Goal: Information Seeking & Learning: Learn about a topic

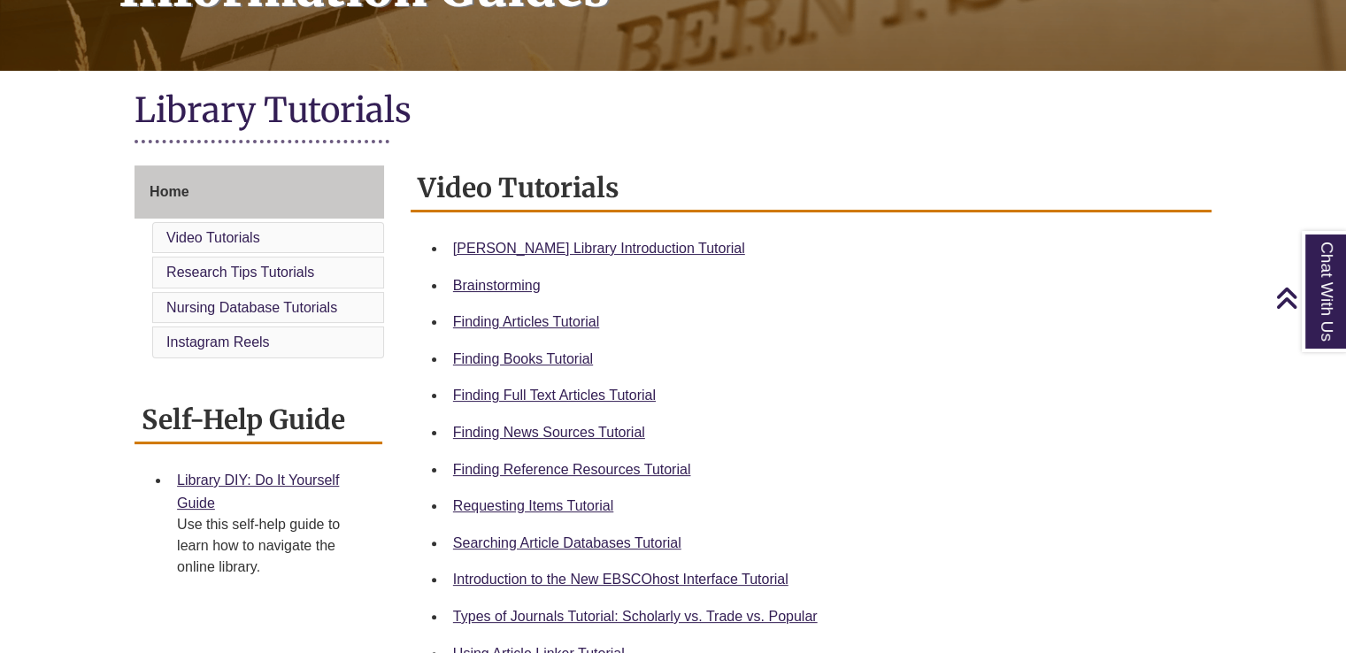
scroll to position [80, 0]
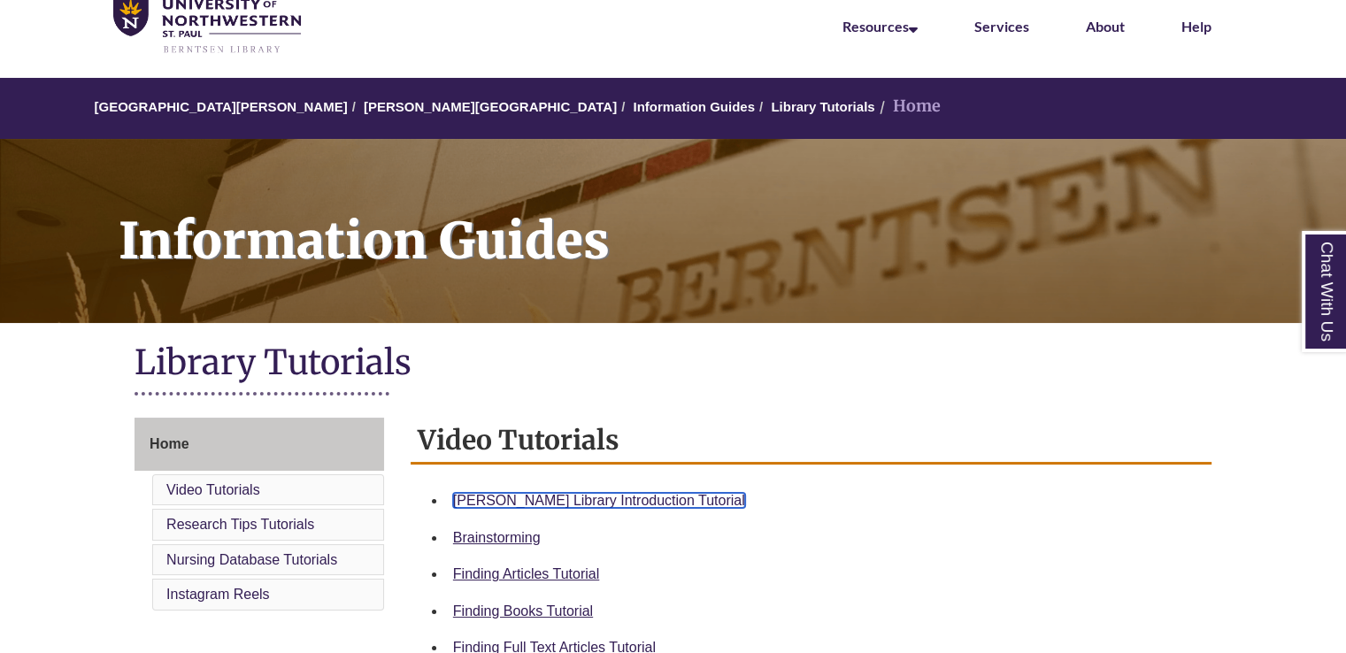
click at [573, 496] on link "[PERSON_NAME] Library Introduction Tutorial" at bounding box center [599, 500] width 292 height 15
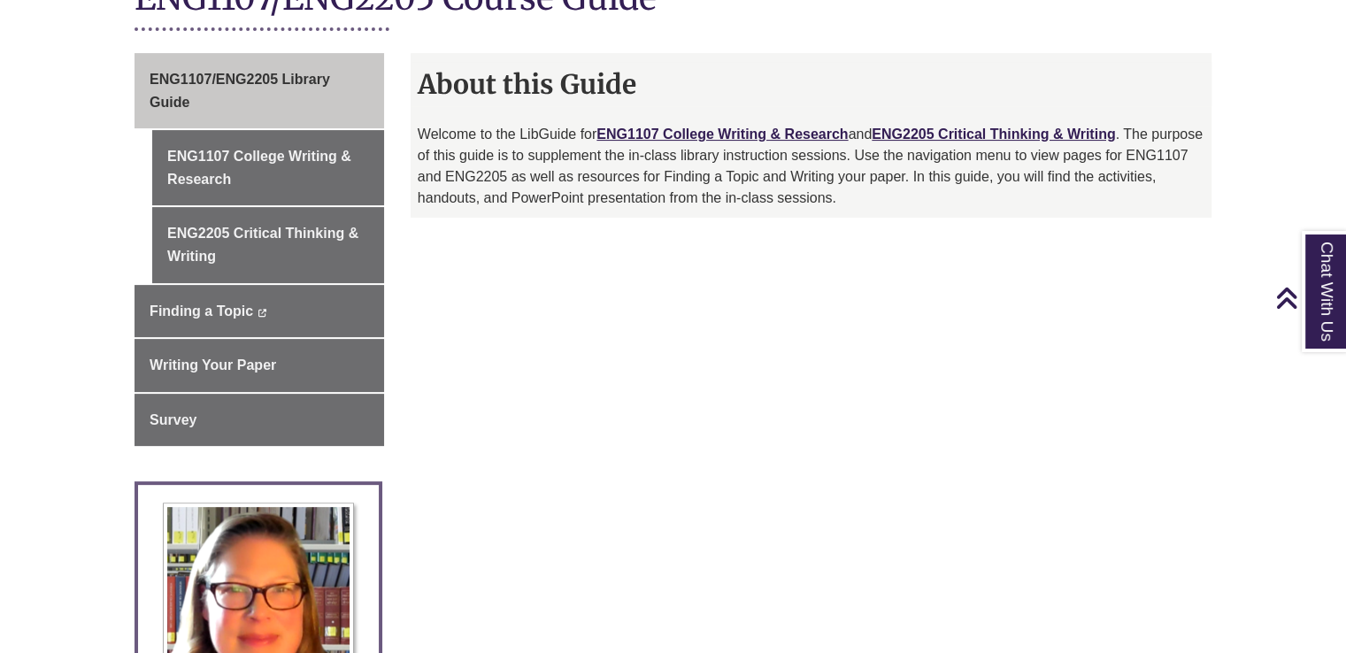
scroll to position [445, 0]
click at [707, 129] on link "ENG1107 College Writing & Research" at bounding box center [721, 133] width 251 height 15
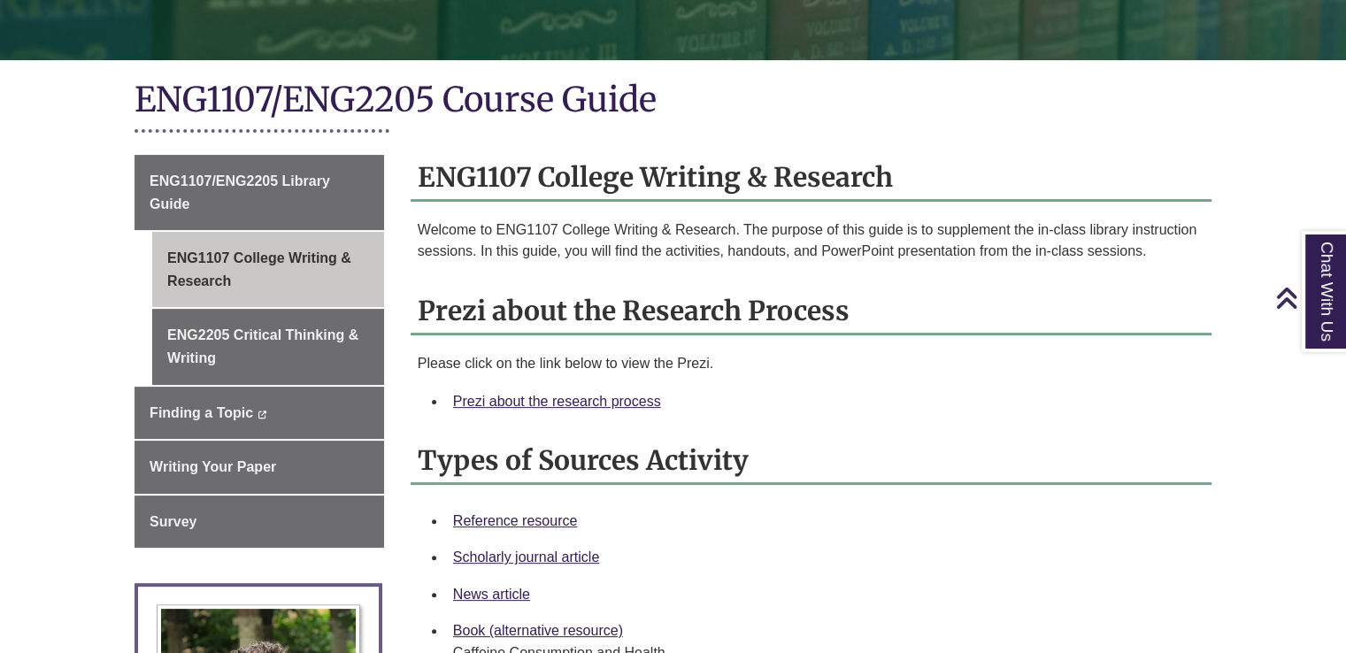
scroll to position [343, 0]
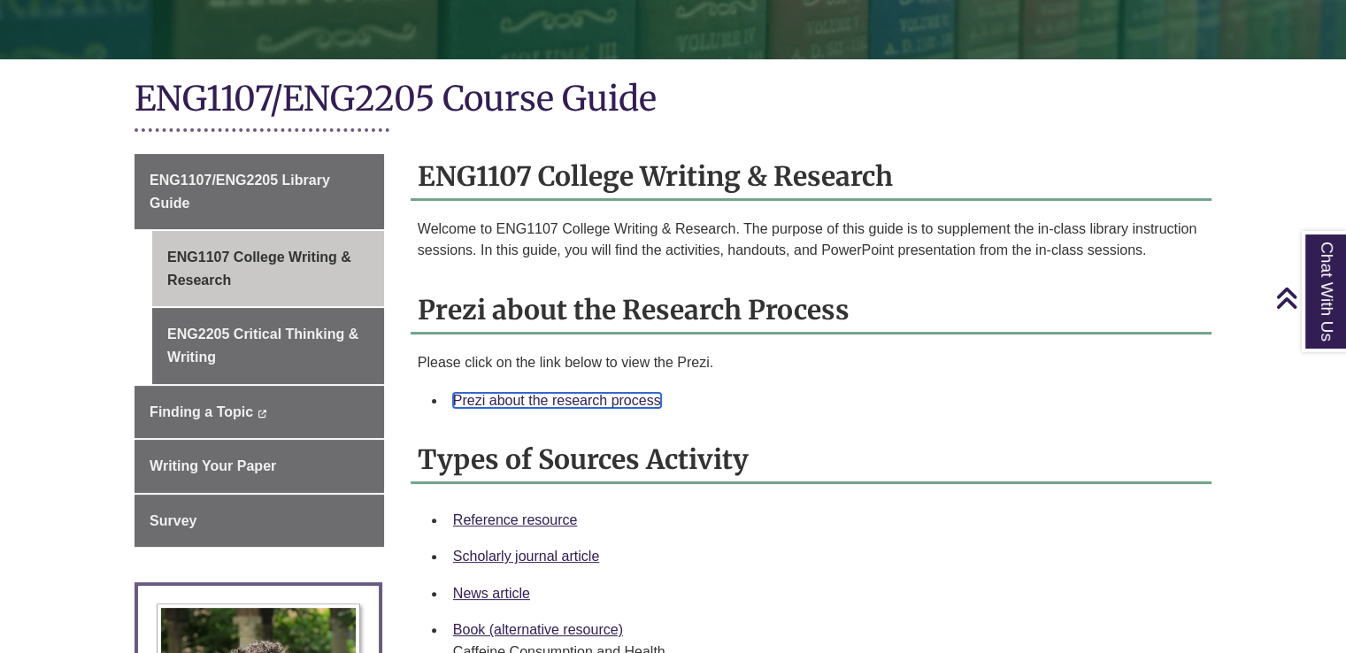
click at [646, 395] on link "Prezi about the research process" at bounding box center [557, 400] width 208 height 15
